Goal: Navigation & Orientation: Find specific page/section

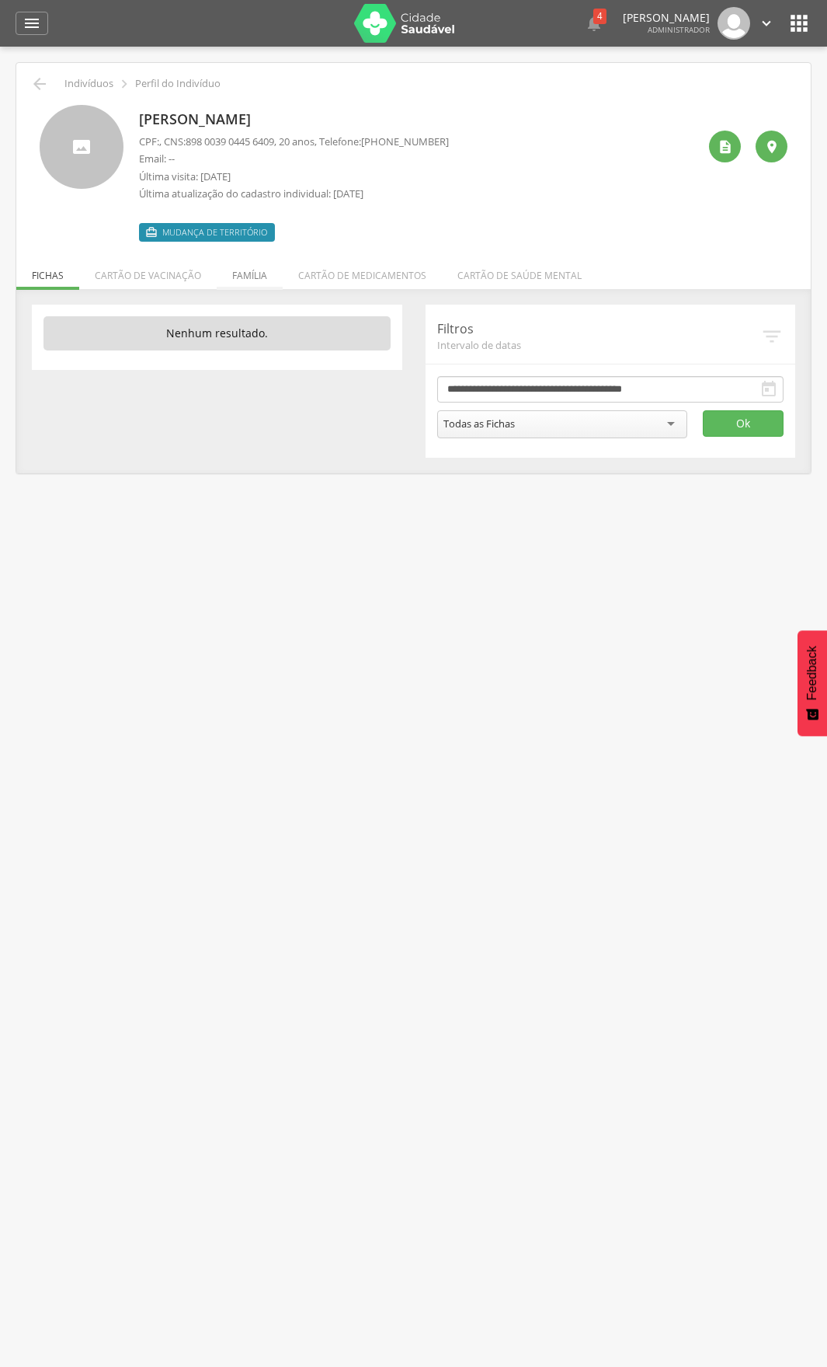
click at [227, 267] on li "Família" at bounding box center [250, 271] width 66 height 37
click at [141, 270] on li "Cartão de vacinação" at bounding box center [148, 271] width 138 height 37
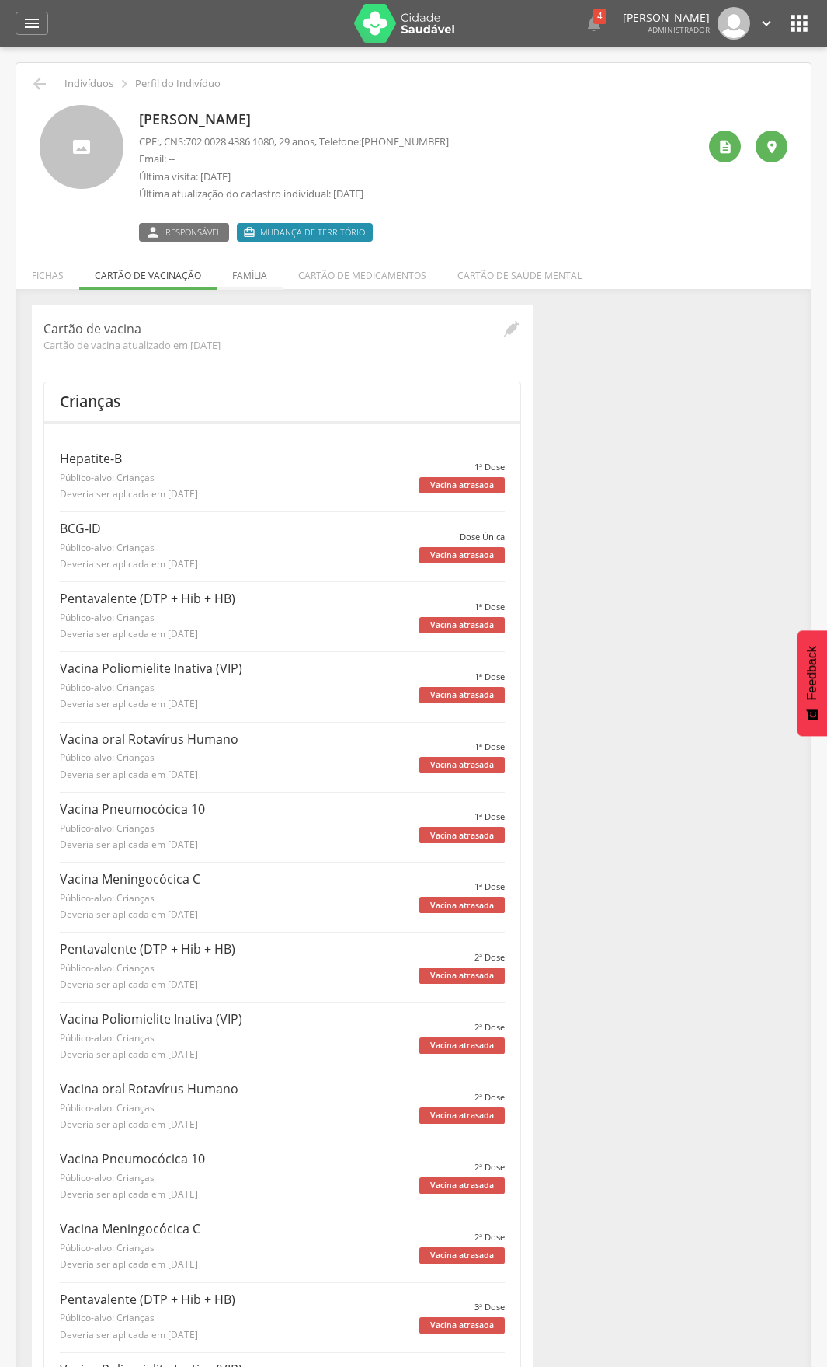
click at [231, 270] on li "Família" at bounding box center [250, 271] width 66 height 37
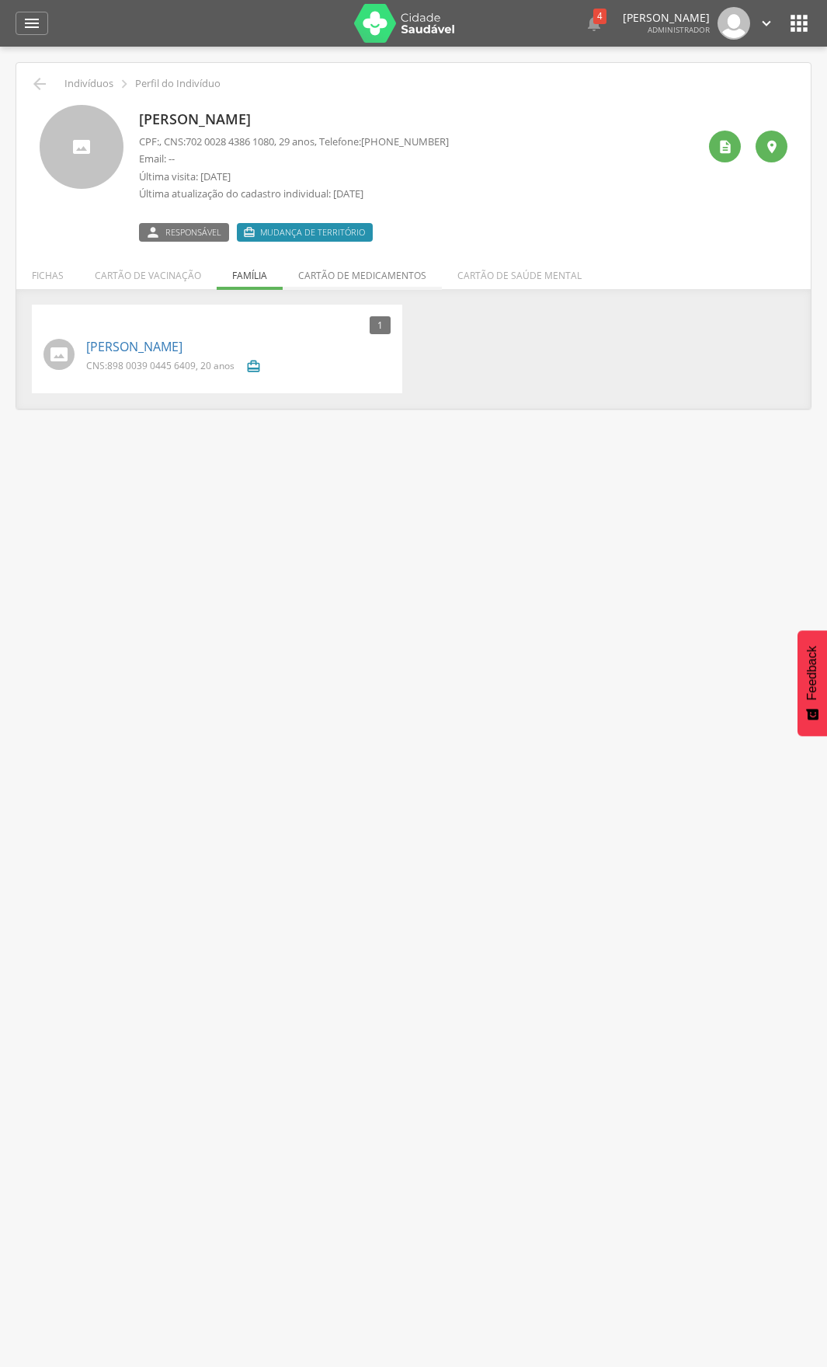
click at [331, 272] on li "Cartão de medicamentos" at bounding box center [362, 271] width 159 height 37
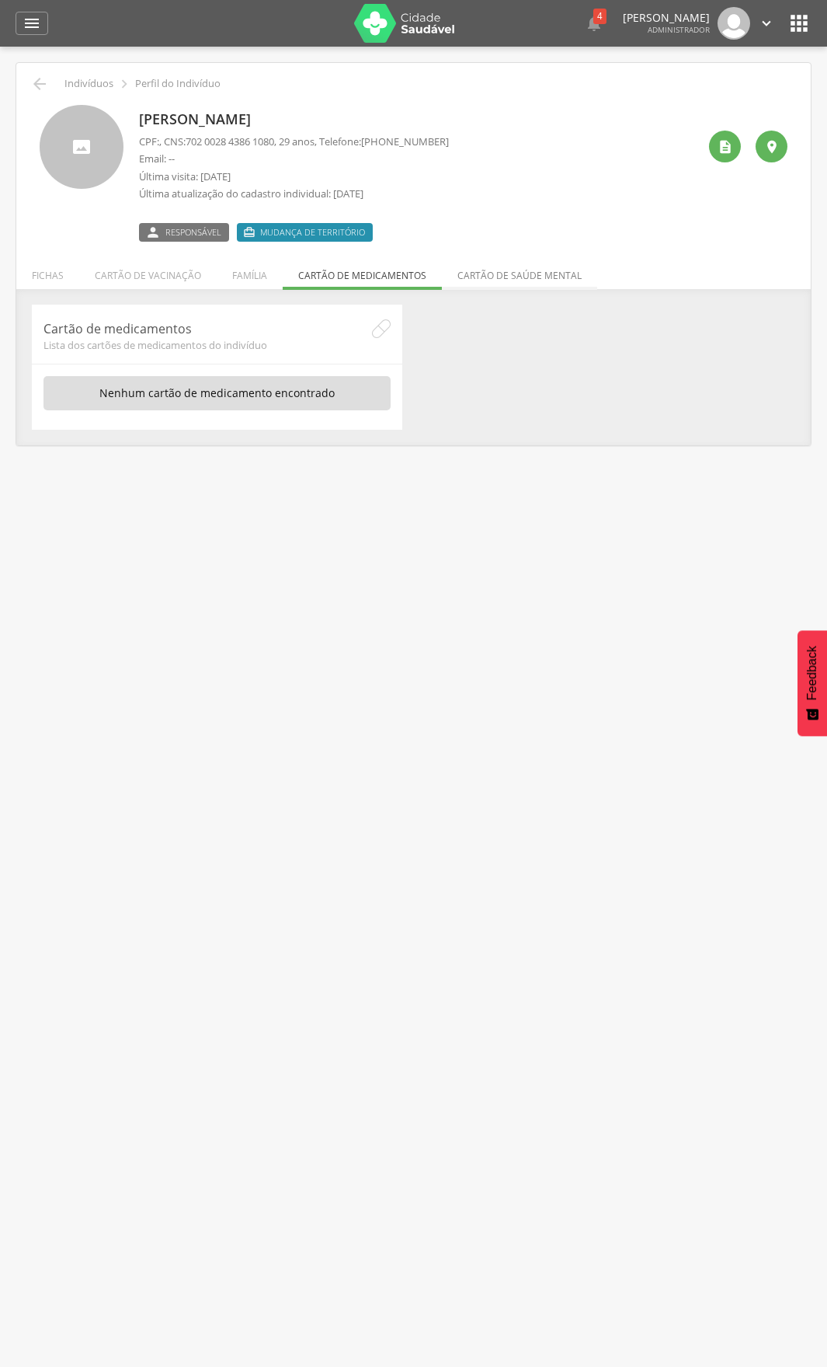
click at [538, 278] on li "Cartão de saúde mental" at bounding box center [519, 271] width 155 height 37
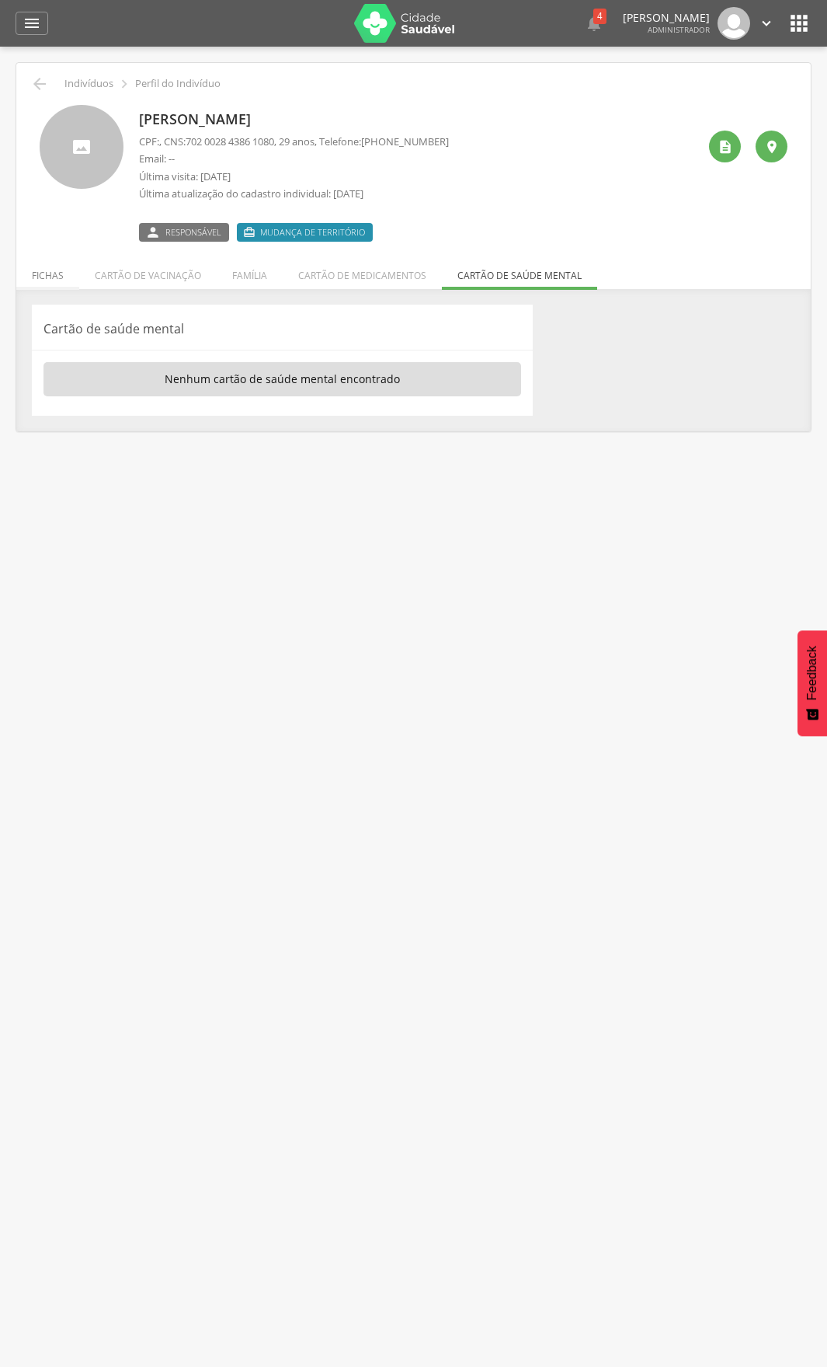
click at [34, 279] on li "Fichas" at bounding box center [47, 271] width 63 height 37
